Goal: Find specific page/section: Find specific page/section

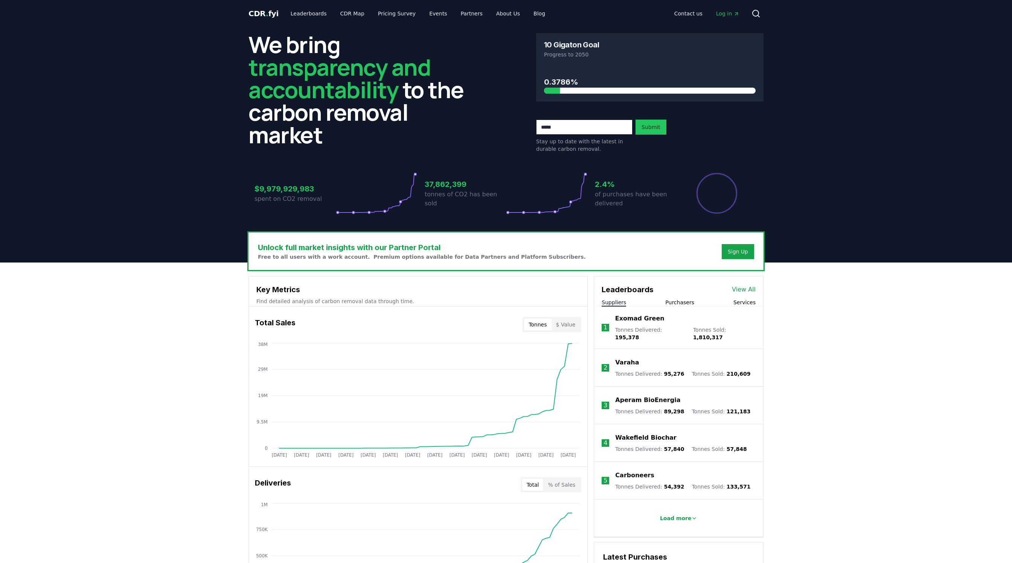
click at [675, 299] on button "Purchasers" at bounding box center [679, 303] width 29 height 8
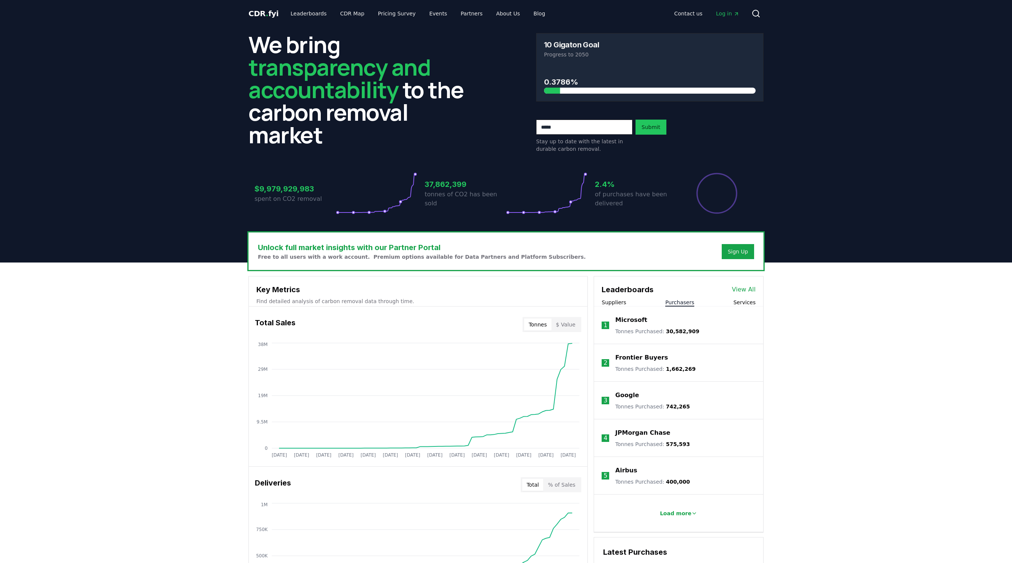
click at [645, 359] on p "Frontier Buyers" at bounding box center [641, 357] width 53 height 9
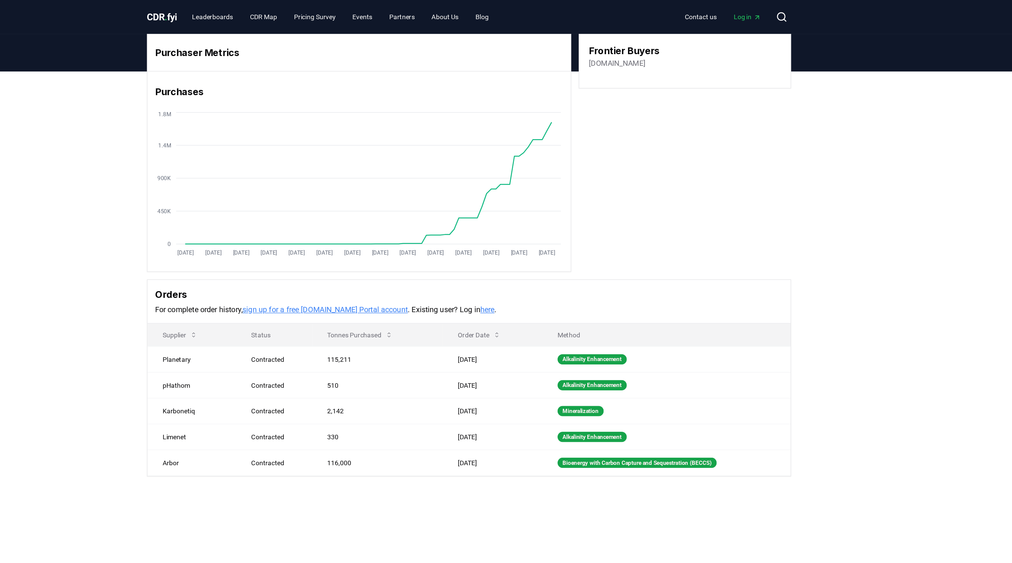
drag, startPoint x: 659, startPoint y: 50, endPoint x: 600, endPoint y: 52, distance: 59.1
click at [600, 52] on div "Frontier Buyers frontierclimate.com" at bounding box center [678, 49] width 170 height 44
click at [609, 51] on link "[DOMAIN_NAME]" at bounding box center [623, 50] width 45 height 9
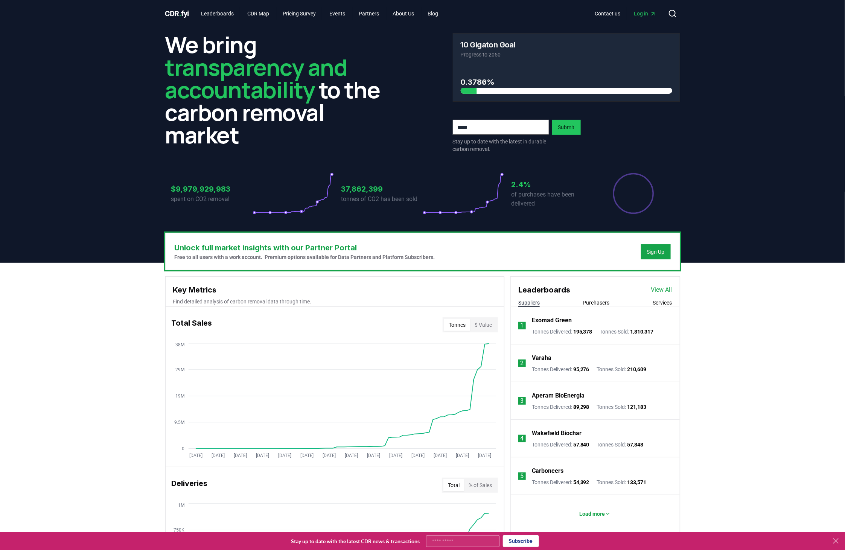
scroll to position [2, 0]
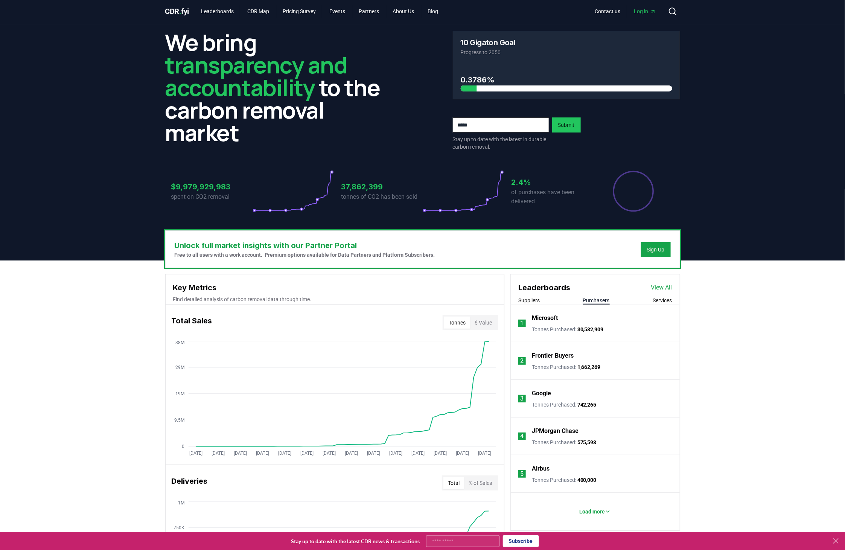
click at [593, 300] on button "Purchasers" at bounding box center [596, 301] width 27 height 8
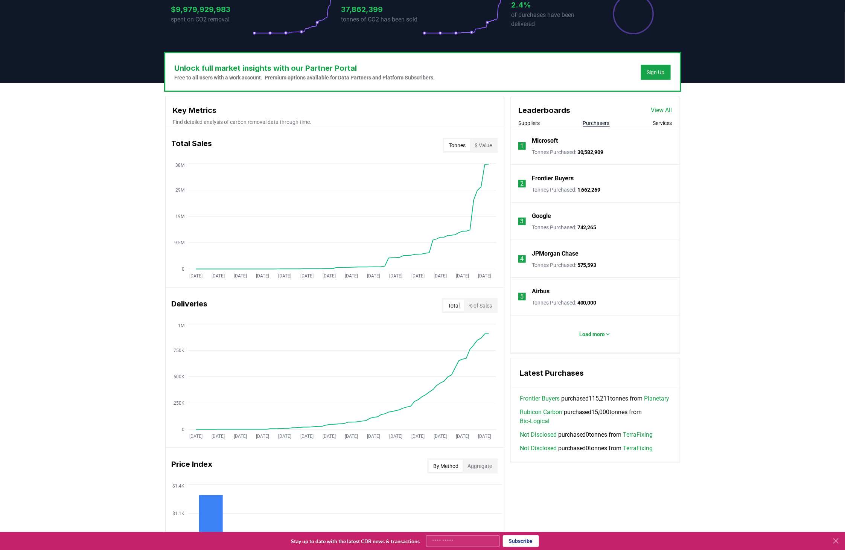
scroll to position [182, 0]
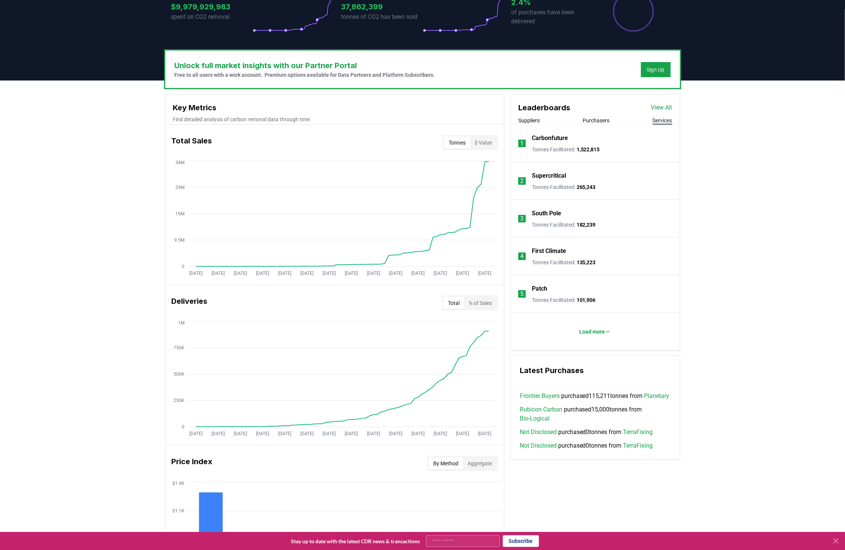
click at [657, 122] on button "Services" at bounding box center [662, 121] width 19 height 8
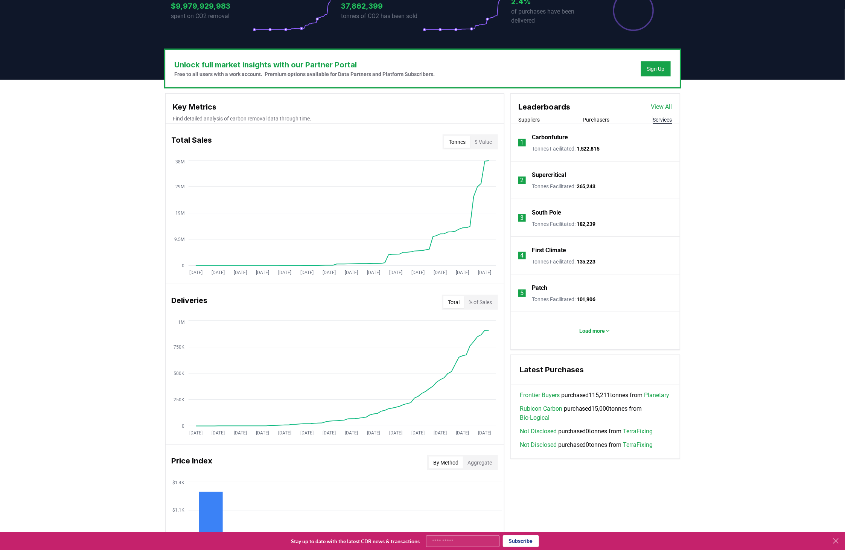
scroll to position [417, 0]
